Goal: Obtain resource: Download file/media

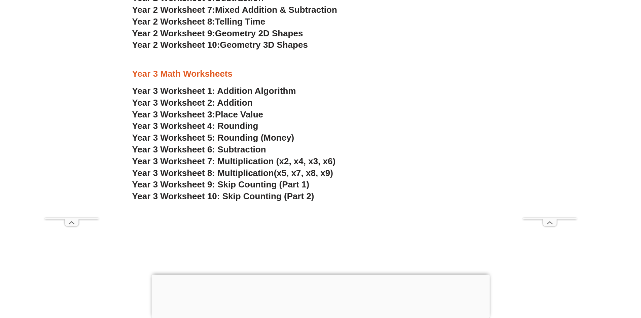
scroll to position [940, 0]
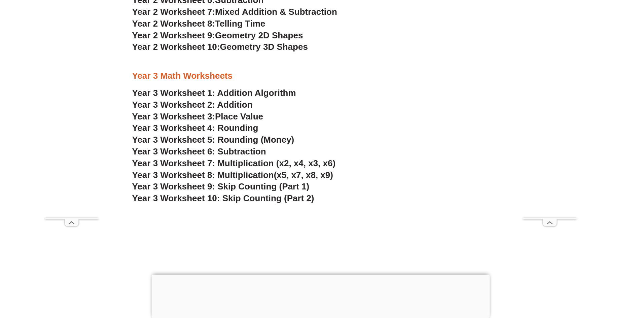
drag, startPoint x: 0, startPoint y: 0, endPoint x: 223, endPoint y: 91, distance: 241.1
click at [223, 91] on link "Year 3 Worksheet 1: Addition Algorithm" at bounding box center [214, 93] width 164 height 10
click at [234, 117] on span "Place Value" at bounding box center [239, 116] width 48 height 10
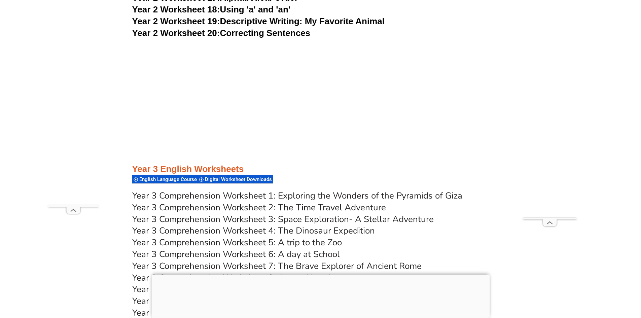
scroll to position [2120, 0]
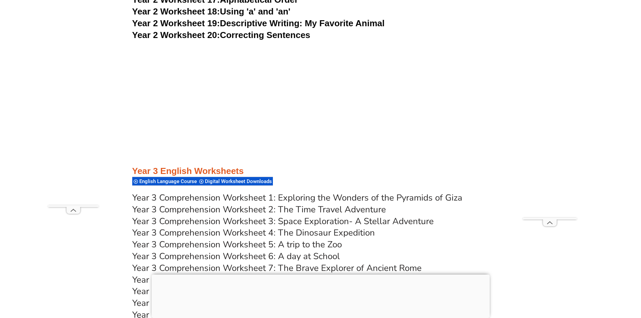
click at [362, 195] on link "Year 3 Comprehension Worksheet 1: Exploring the Wonders of the Pyramids of Giza" at bounding box center [297, 198] width 330 height 12
